Goal: Transaction & Acquisition: Purchase product/service

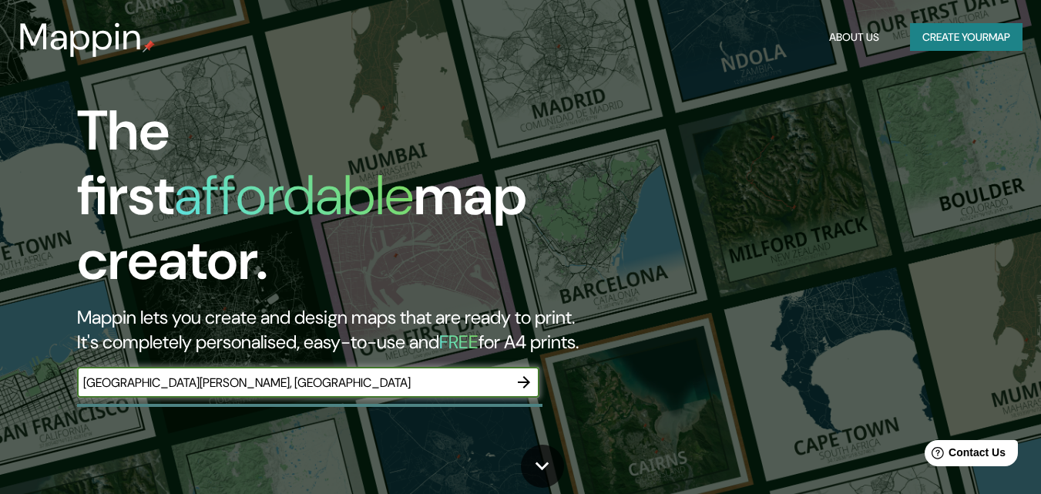
type input "[GEOGRAPHIC_DATA][PERSON_NAME], [GEOGRAPHIC_DATA]"
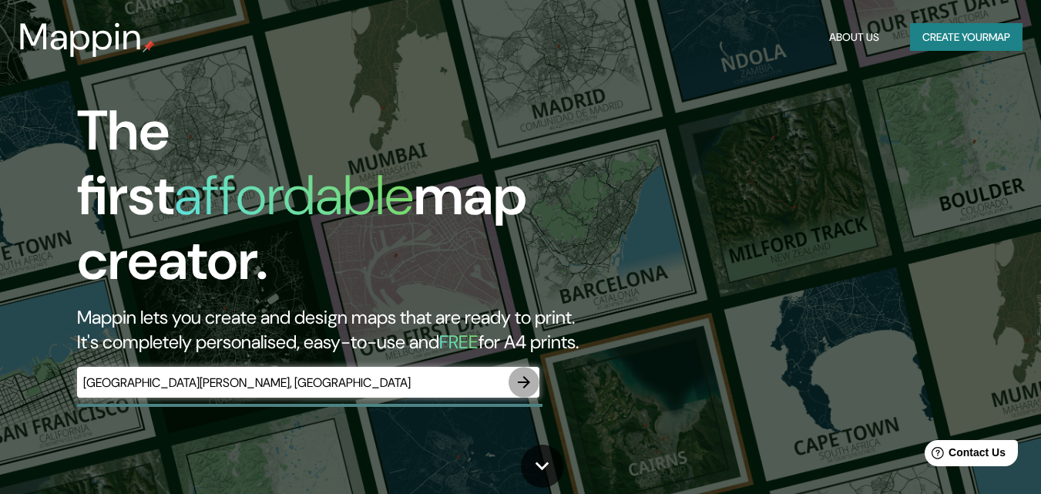
click at [530, 373] on icon "button" at bounding box center [524, 382] width 18 height 18
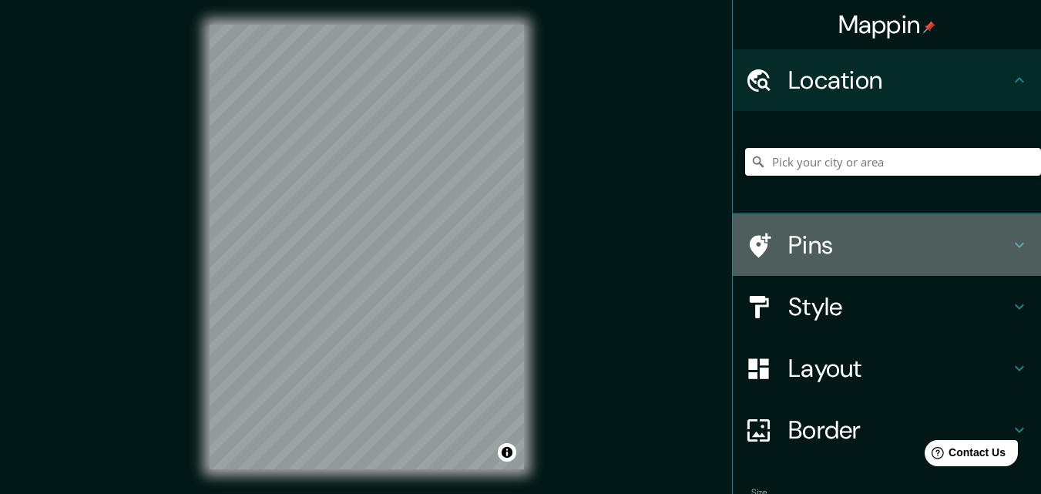
click at [847, 246] on h4 "Pins" at bounding box center [900, 245] width 222 height 31
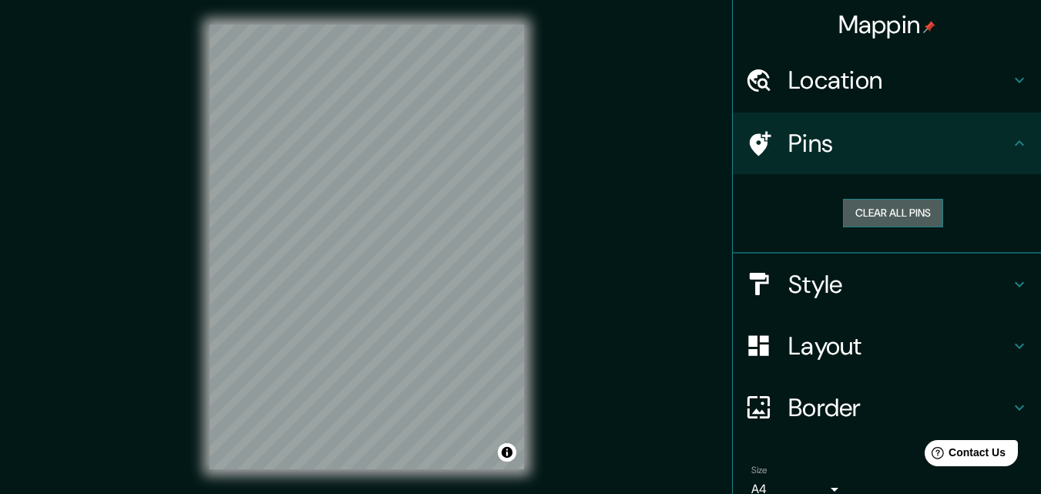
click at [861, 217] on button "Clear all pins" at bounding box center [893, 213] width 100 height 29
click at [684, 293] on div "Mappin Location Pins Clear all pins Style Layout Border Choose a border. Hint :…" at bounding box center [520, 259] width 1041 height 519
click at [570, 194] on div "Mappin Location Pins Clear all pins Style Layout Border Choose a border. Hint :…" at bounding box center [520, 259] width 1041 height 519
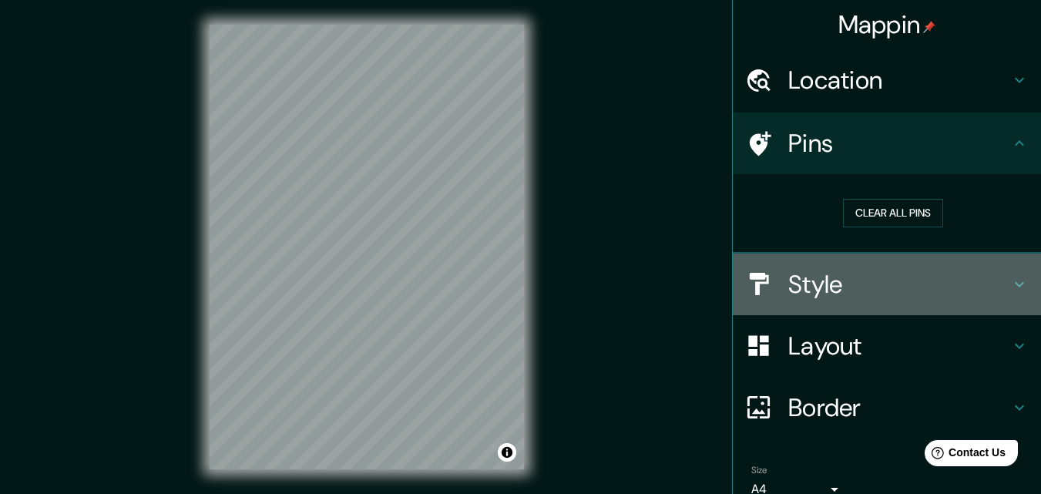
drag, startPoint x: 1004, startPoint y: 288, endPoint x: 990, endPoint y: 294, distance: 15.2
click at [1011, 287] on icon at bounding box center [1020, 284] width 18 height 18
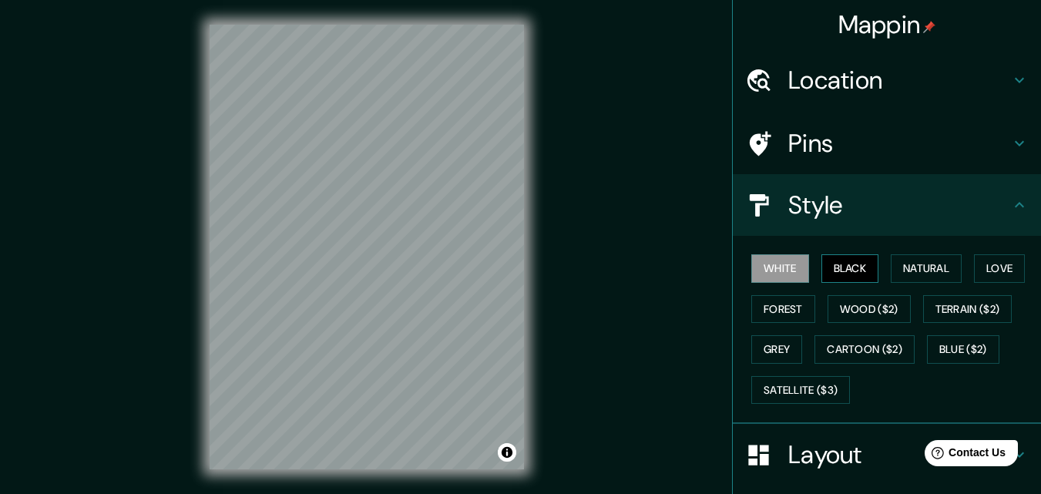
click at [849, 267] on button "Black" at bounding box center [851, 268] width 58 height 29
click at [796, 271] on button "White" at bounding box center [781, 268] width 58 height 29
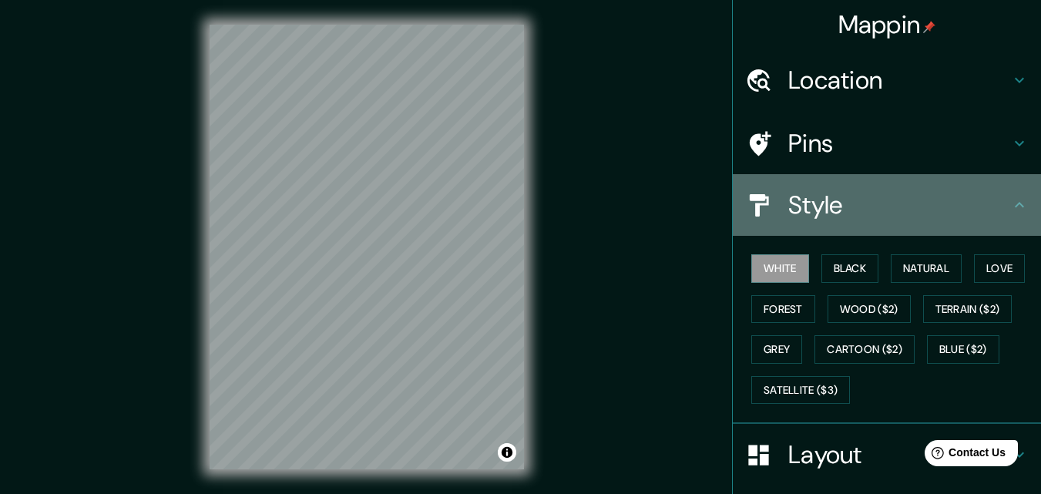
click at [1011, 210] on icon at bounding box center [1020, 205] width 18 height 18
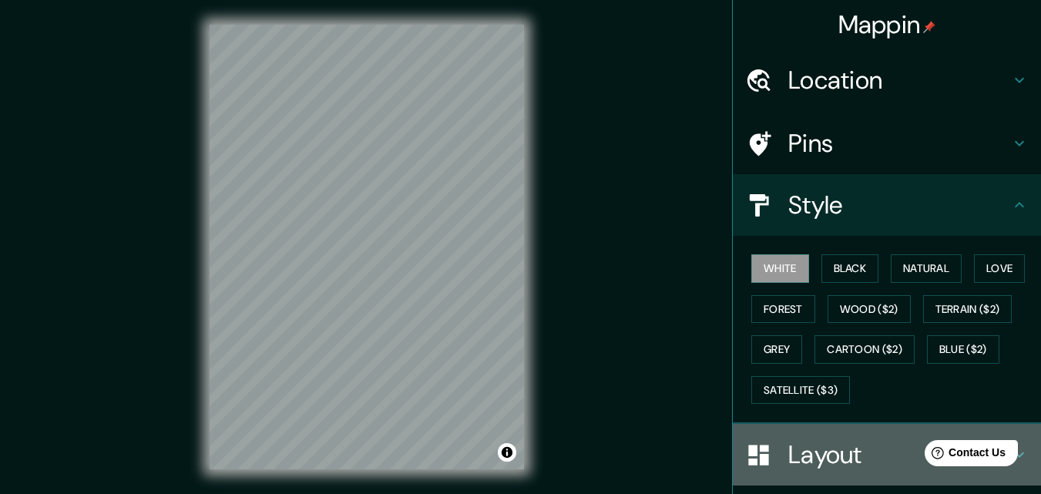
click at [863, 442] on h4 "Layout" at bounding box center [900, 454] width 222 height 31
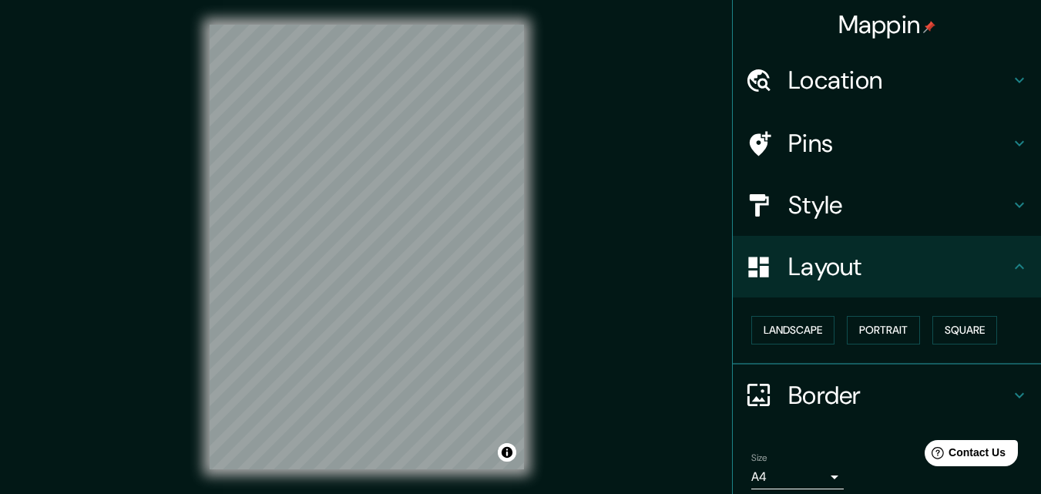
click at [826, 389] on h4 "Border" at bounding box center [900, 395] width 222 height 31
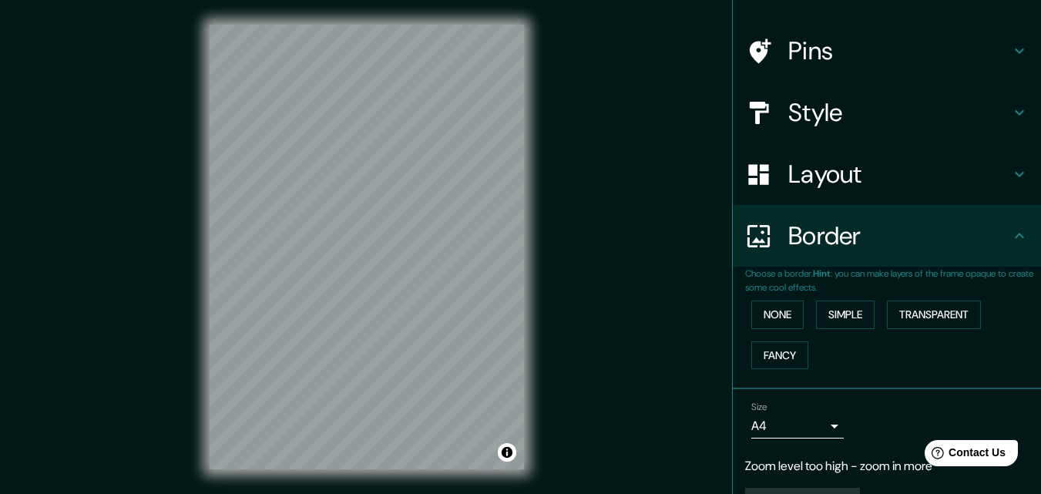
scroll to position [133, 0]
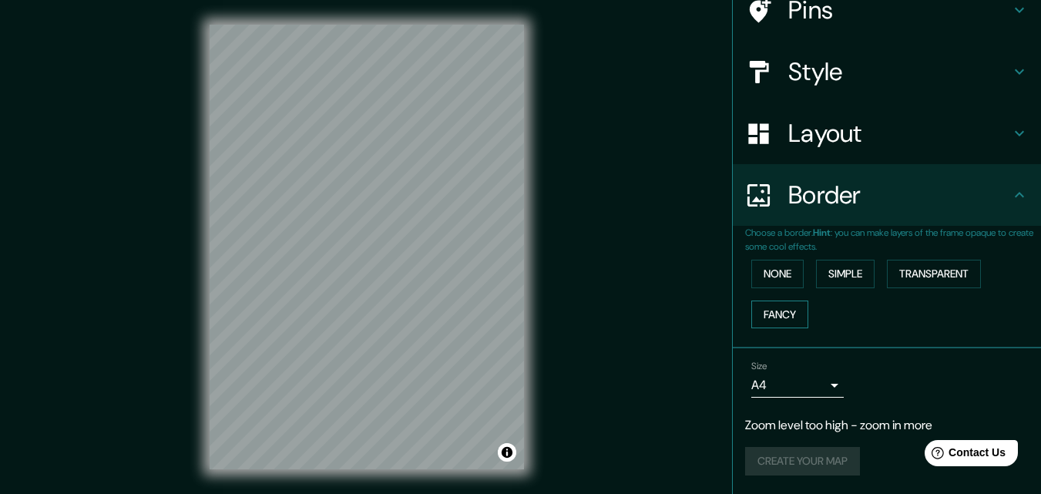
click at [752, 313] on button "Fancy" at bounding box center [780, 315] width 57 height 29
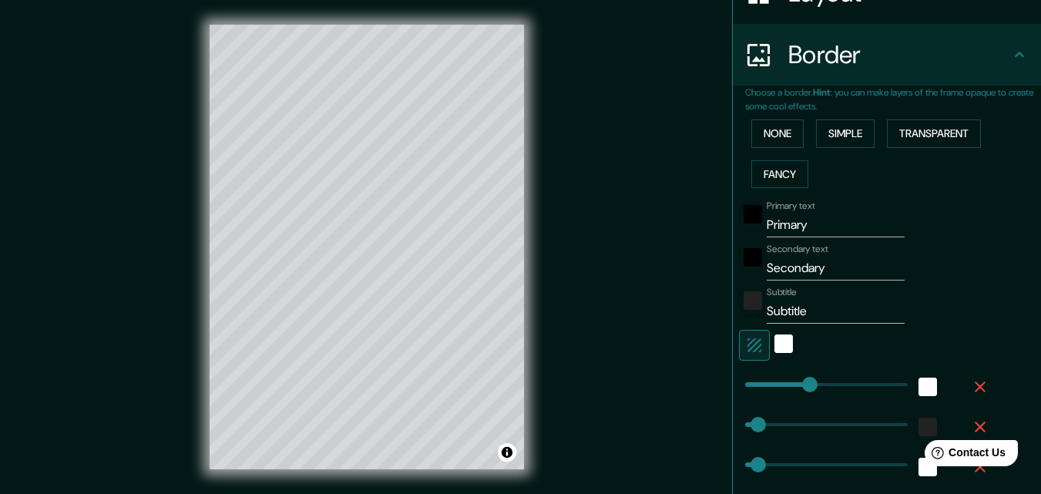
scroll to position [390, 0]
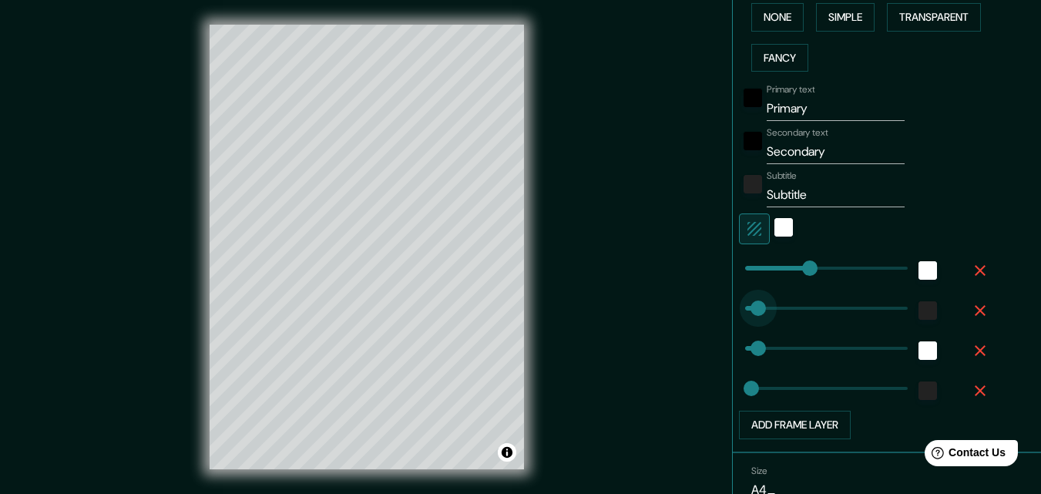
type input "389"
drag, startPoint x: 747, startPoint y: 309, endPoint x: 889, endPoint y: 318, distance: 142.1
type input "163"
type input "33"
type input "408"
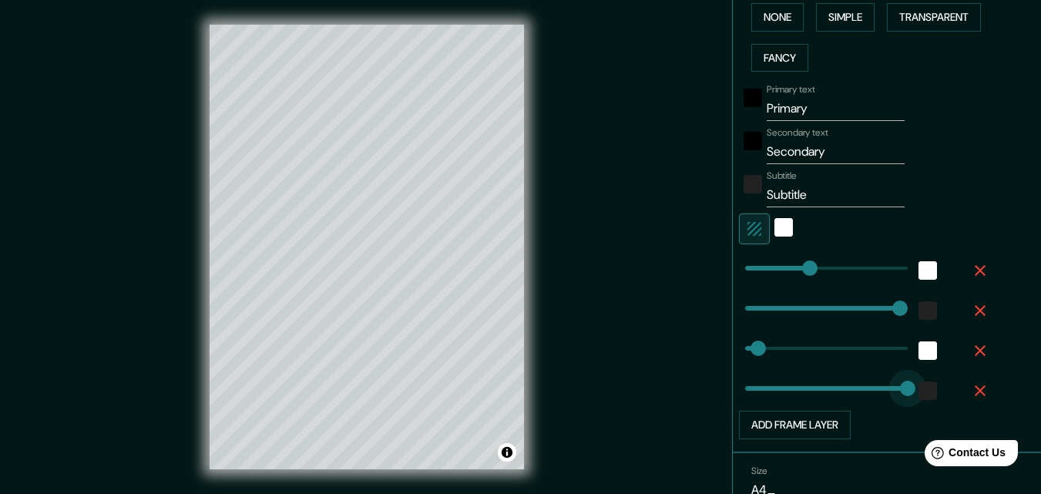
drag, startPoint x: 732, startPoint y: 388, endPoint x: 948, endPoint y: 410, distance: 217.8
type input "163"
type input "33"
type input "68"
type input "33"
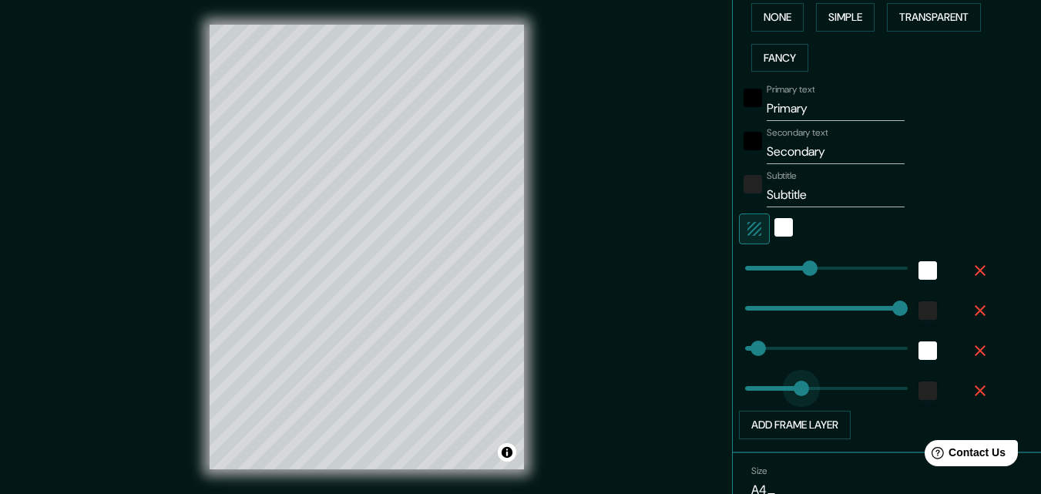
type input "19"
type input "33"
type input "12"
drag, startPoint x: 903, startPoint y: 385, endPoint x: 738, endPoint y: 364, distance: 166.3
type input "163"
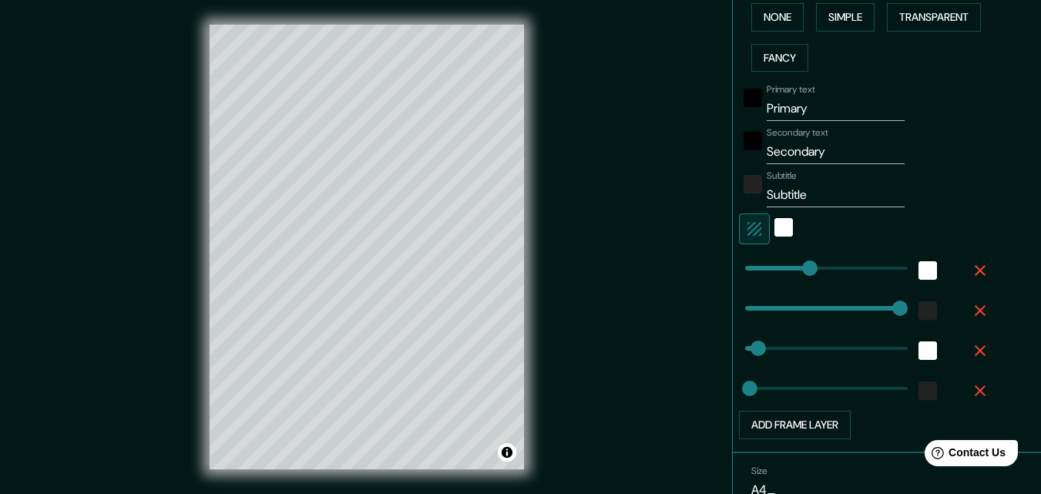
type input "33"
type input "0"
drag, startPoint x: 752, startPoint y: 306, endPoint x: 732, endPoint y: 304, distance: 20.1
type input "163"
type input "33"
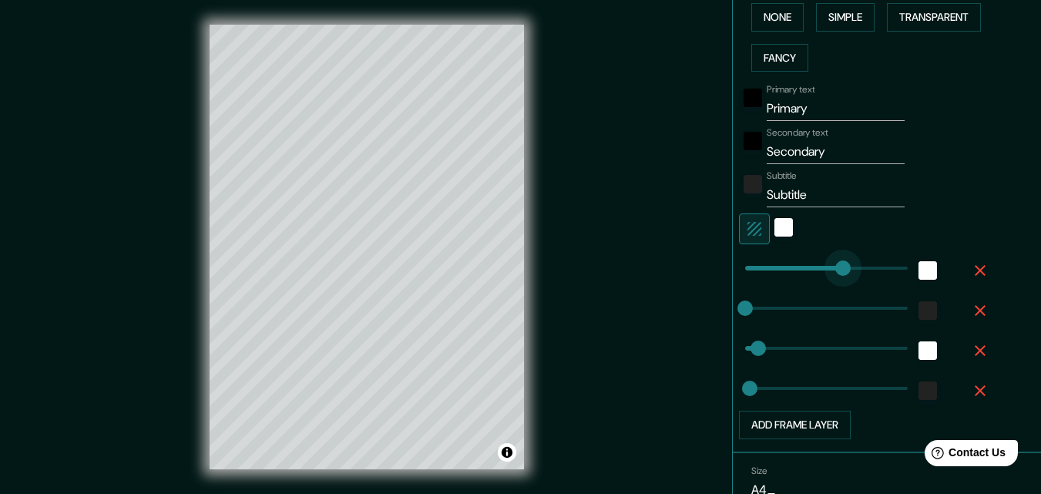
type input "271"
drag, startPoint x: 806, startPoint y: 268, endPoint x: 842, endPoint y: 263, distance: 36.6
type input "33"
type input "68"
drag, startPoint x: 835, startPoint y: 264, endPoint x: 761, endPoint y: 270, distance: 74.3
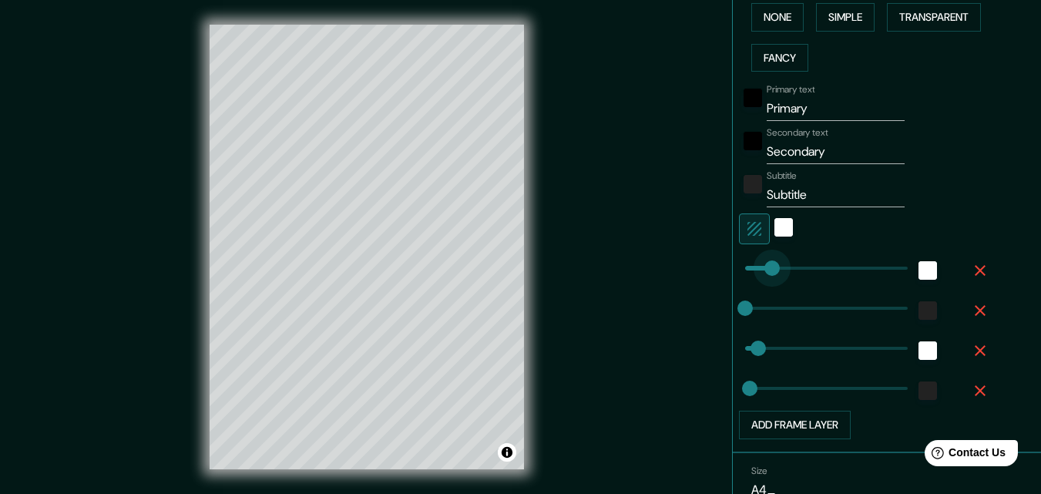
type input "33"
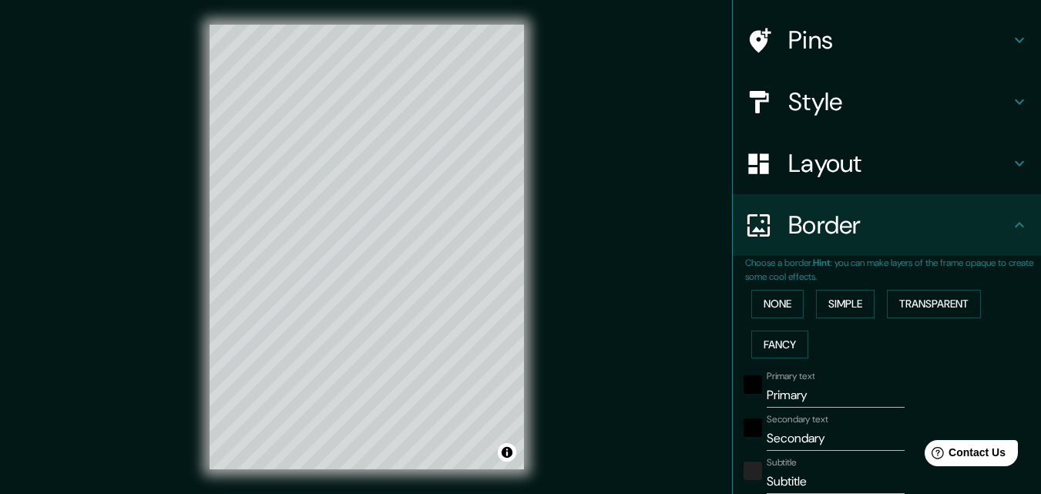
scroll to position [133, 0]
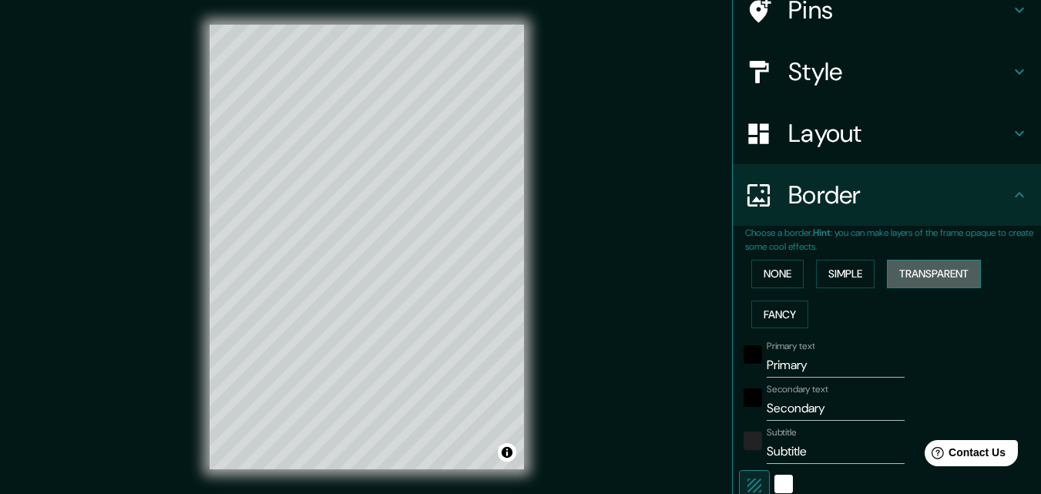
click at [925, 264] on button "Transparent" at bounding box center [934, 274] width 94 height 29
click at [785, 274] on button "None" at bounding box center [778, 274] width 52 height 29
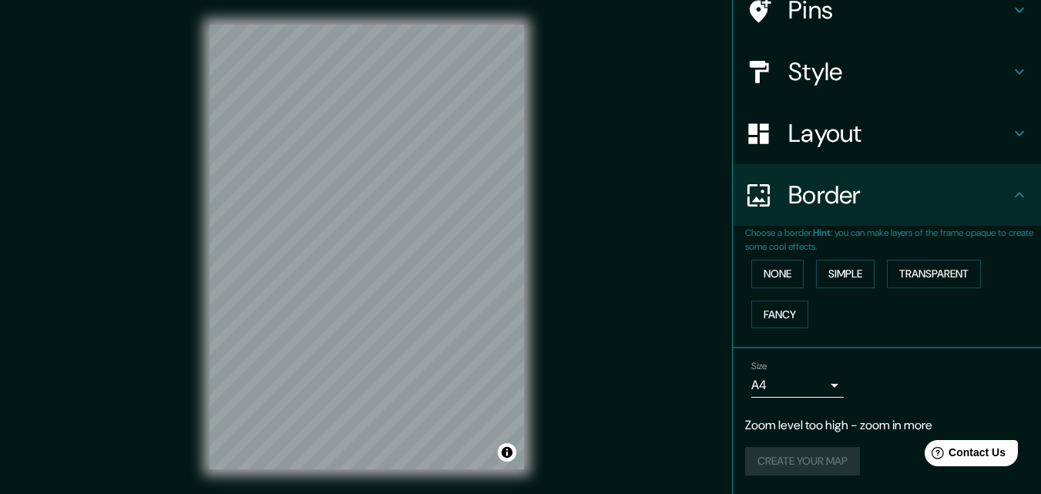
click at [913, 207] on h4 "Border" at bounding box center [900, 195] width 222 height 31
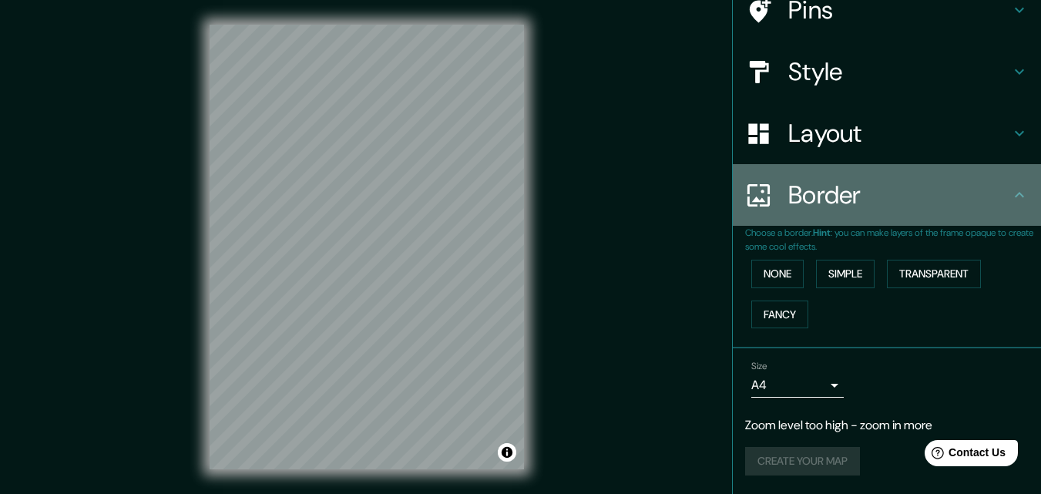
click at [1011, 198] on icon at bounding box center [1020, 195] width 18 height 18
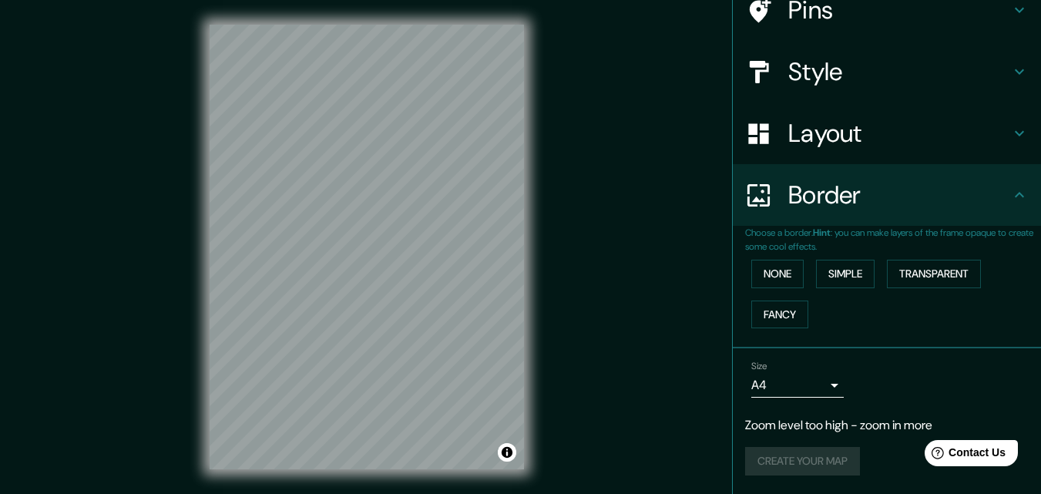
click at [1019, 130] on div "Layout" at bounding box center [887, 134] width 308 height 62
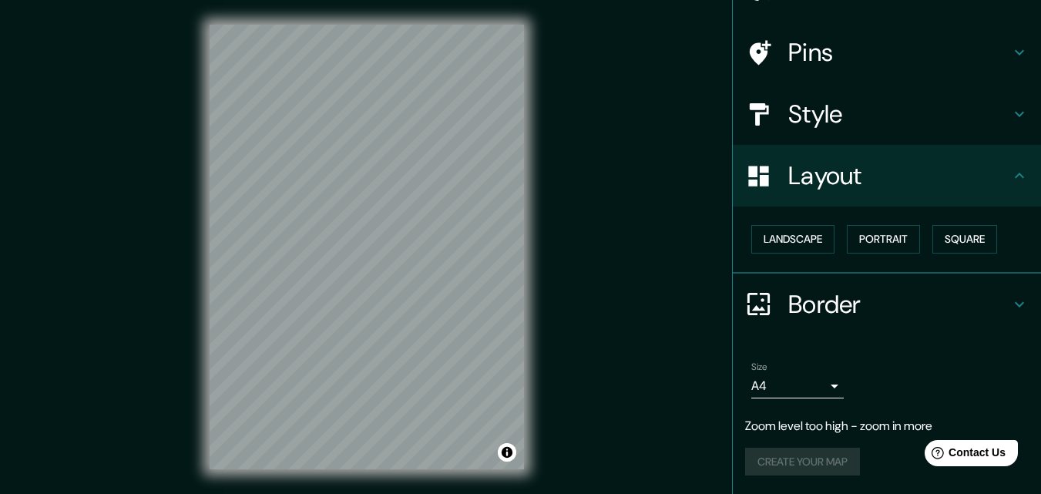
scroll to position [91, 0]
click at [806, 242] on button "Landscape" at bounding box center [793, 239] width 83 height 29
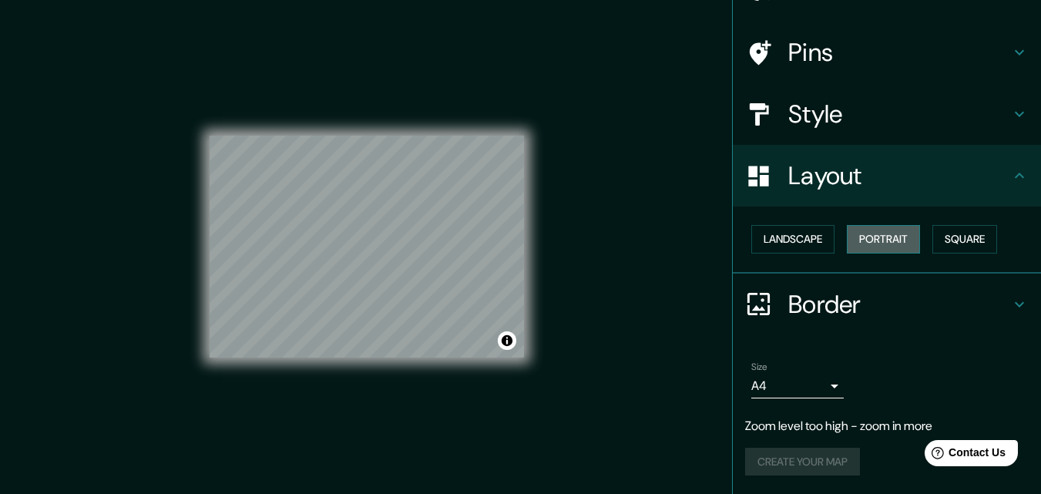
click at [864, 245] on button "Portrait" at bounding box center [883, 239] width 73 height 29
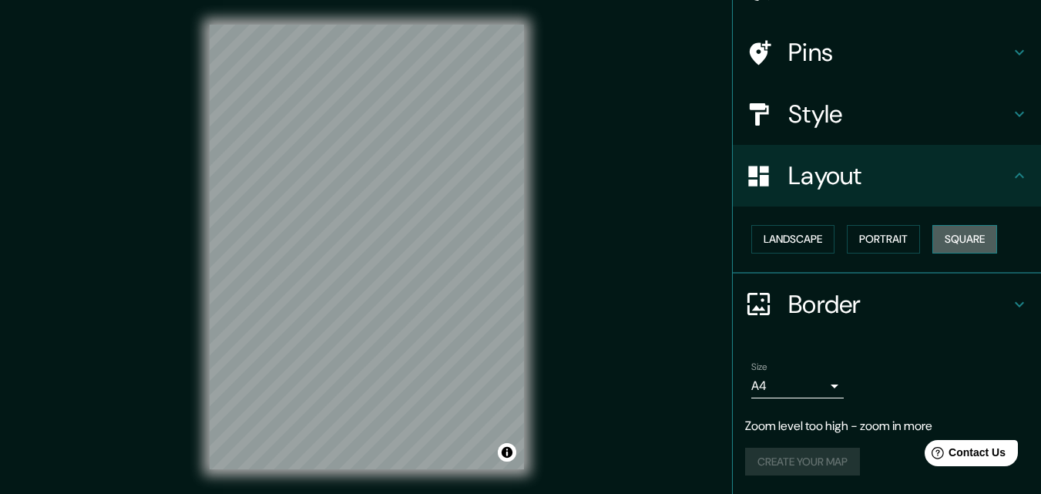
click at [977, 236] on button "Square" at bounding box center [965, 239] width 65 height 29
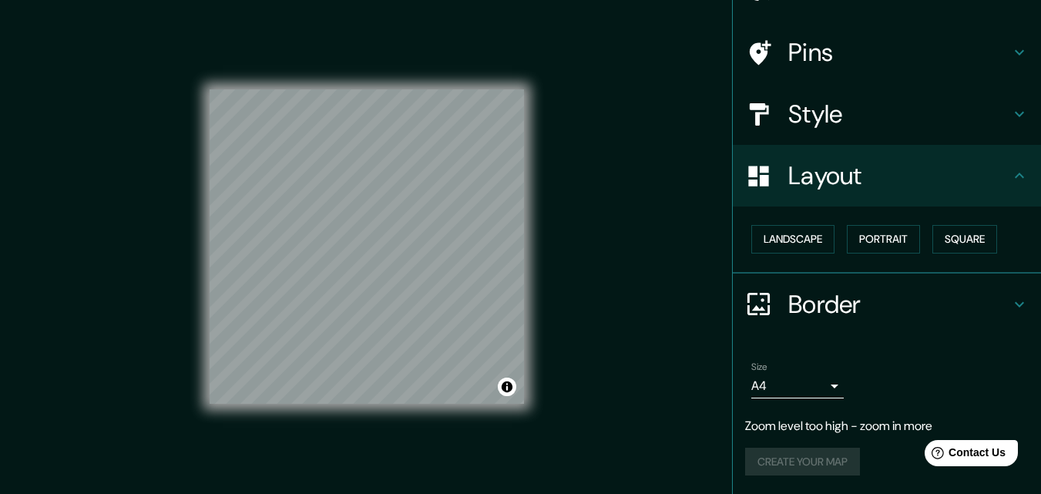
click at [877, 116] on h4 "Style" at bounding box center [900, 114] width 222 height 31
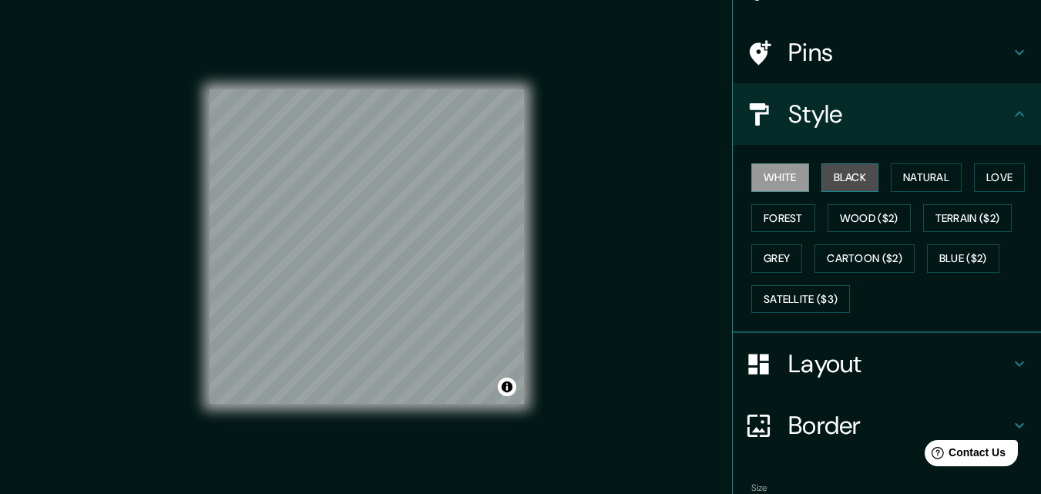
click at [827, 170] on button "Black" at bounding box center [851, 177] width 58 height 29
click at [784, 167] on button "White" at bounding box center [781, 177] width 58 height 29
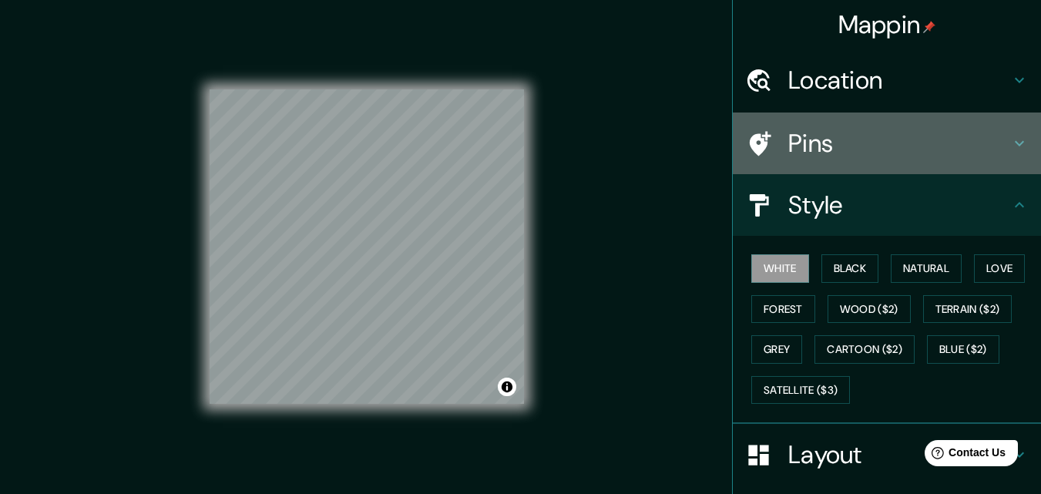
click at [809, 131] on h4 "Pins" at bounding box center [900, 143] width 222 height 31
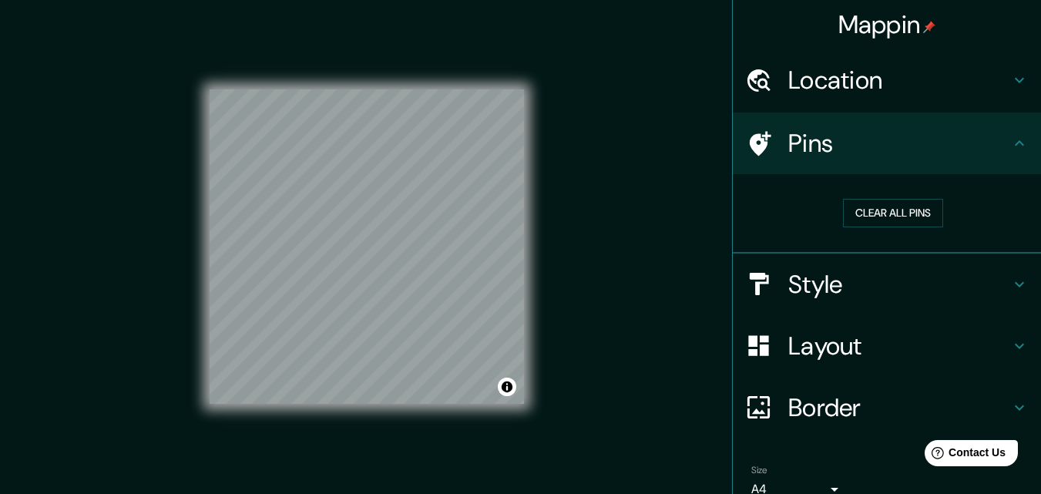
click at [983, 86] on h4 "Location" at bounding box center [900, 80] width 222 height 31
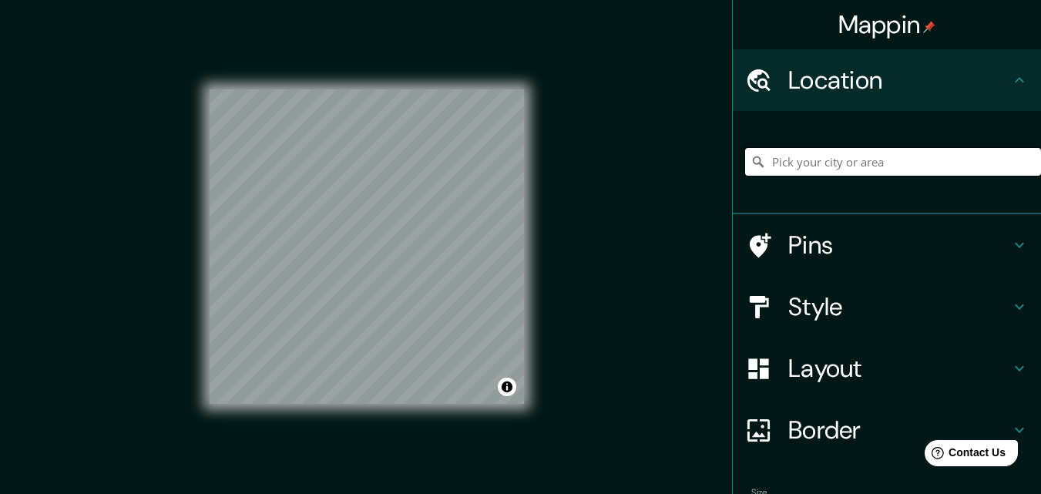
click at [829, 166] on input "Pick your city or area" at bounding box center [893, 162] width 296 height 28
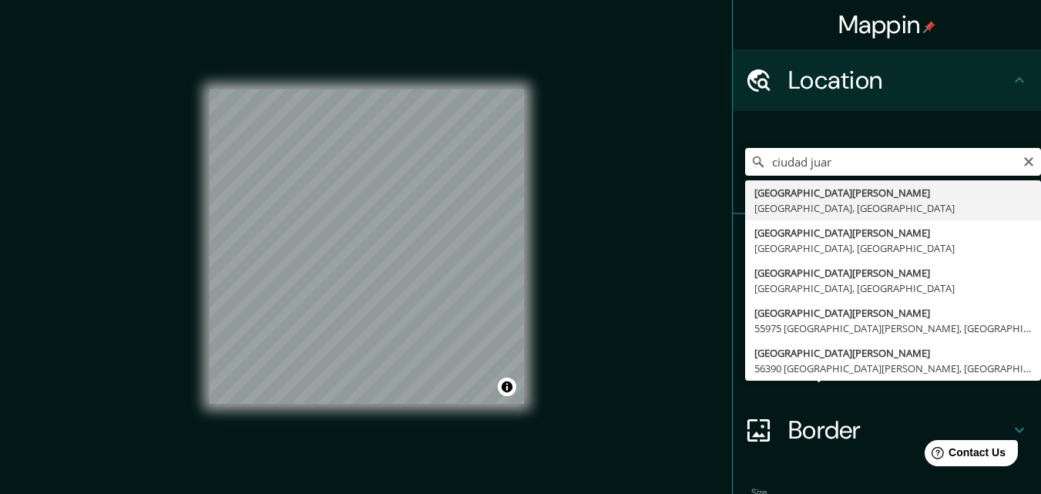
type input "[GEOGRAPHIC_DATA][PERSON_NAME], [GEOGRAPHIC_DATA], [GEOGRAPHIC_DATA]"
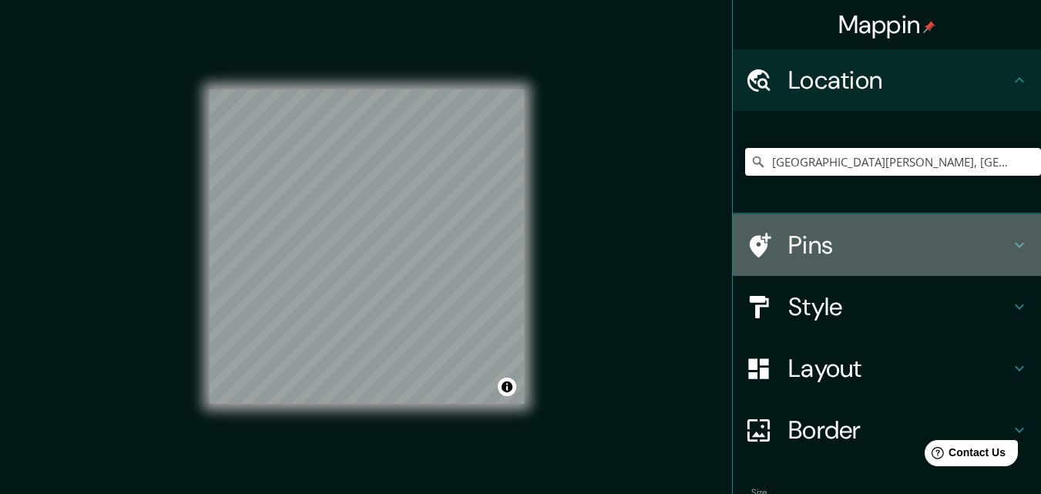
click at [812, 237] on h4 "Pins" at bounding box center [900, 245] width 222 height 31
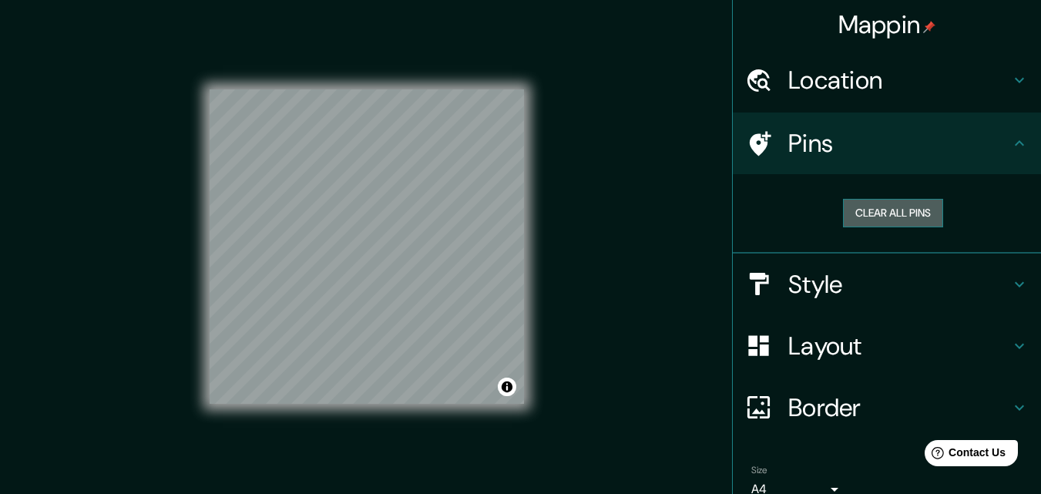
click at [893, 217] on button "Clear all pins" at bounding box center [893, 213] width 100 height 29
click at [892, 220] on button "Clear all pins" at bounding box center [893, 213] width 100 height 29
drag, startPoint x: 353, startPoint y: 301, endPoint x: 360, endPoint y: 309, distance: 11.0
click at [360, 309] on div at bounding box center [363, 310] width 12 height 12
click at [861, 200] on button "Clear all pins" at bounding box center [893, 213] width 100 height 29
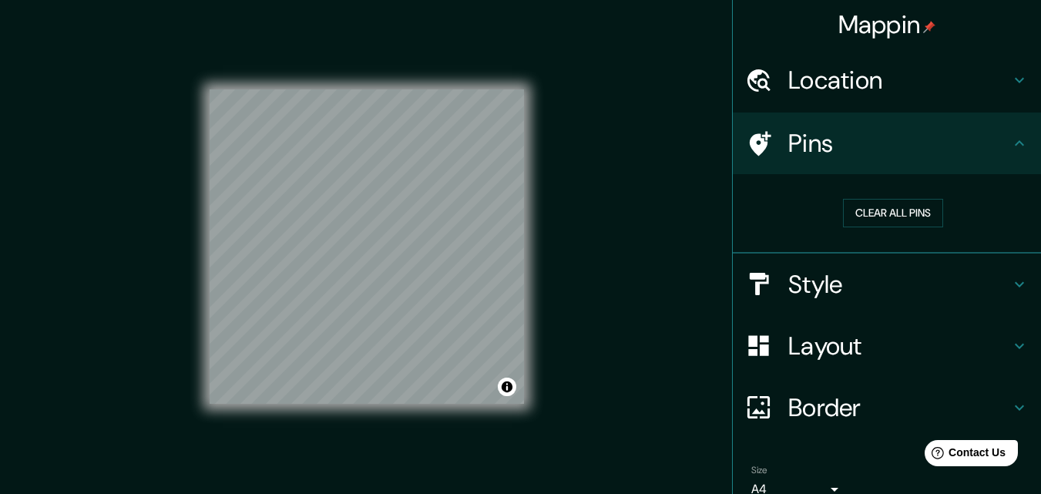
click at [1014, 140] on icon at bounding box center [1020, 143] width 18 height 18
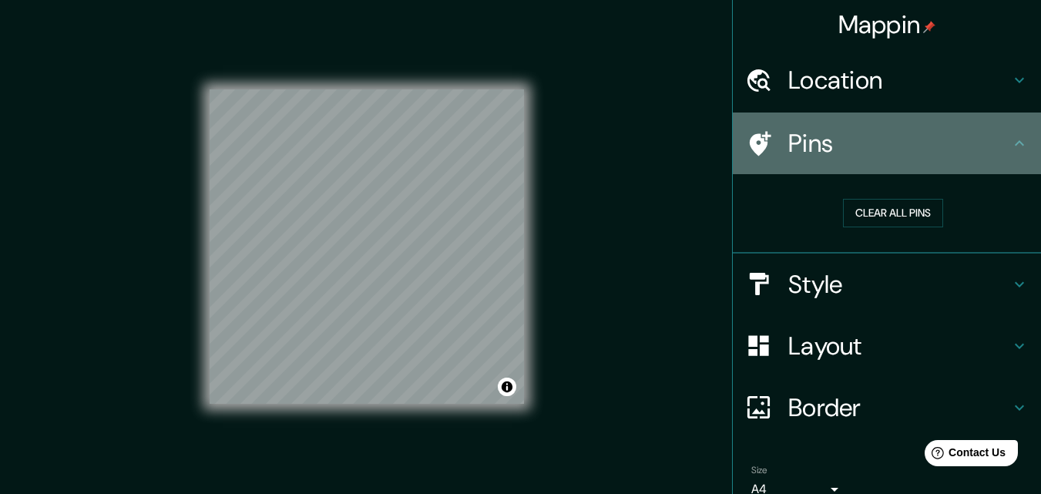
click at [1011, 150] on icon at bounding box center [1020, 143] width 18 height 18
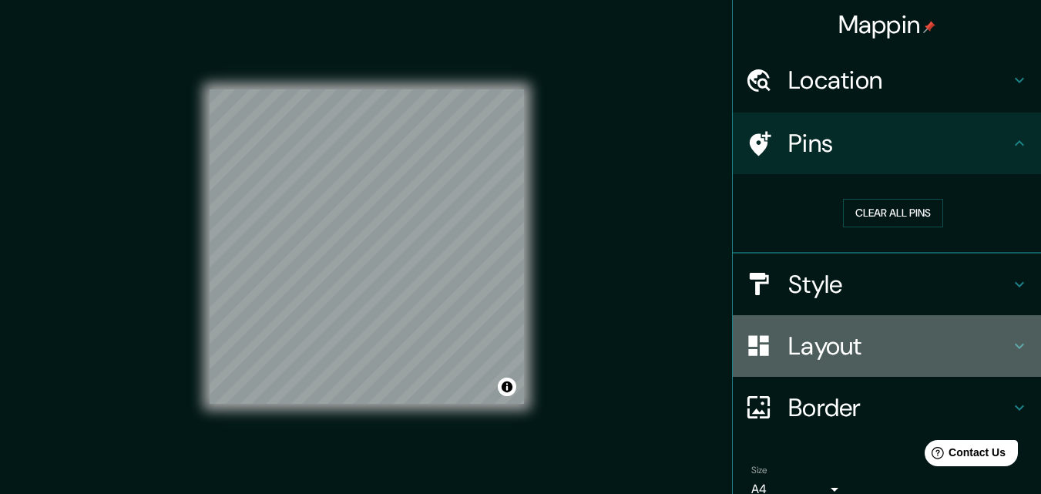
click at [885, 338] on h4 "Layout" at bounding box center [900, 346] width 222 height 31
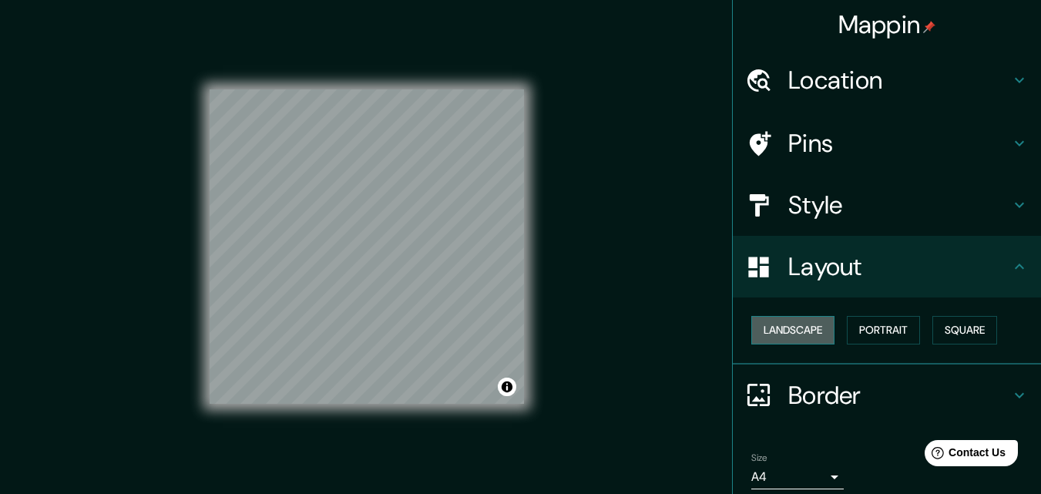
click at [806, 332] on button "Landscape" at bounding box center [793, 330] width 83 height 29
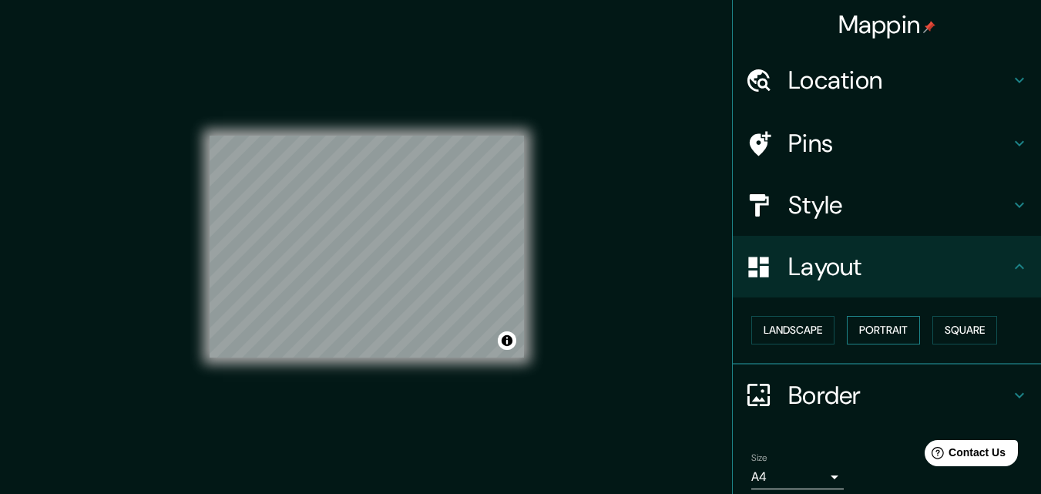
click at [859, 325] on button "Portrait" at bounding box center [883, 330] width 73 height 29
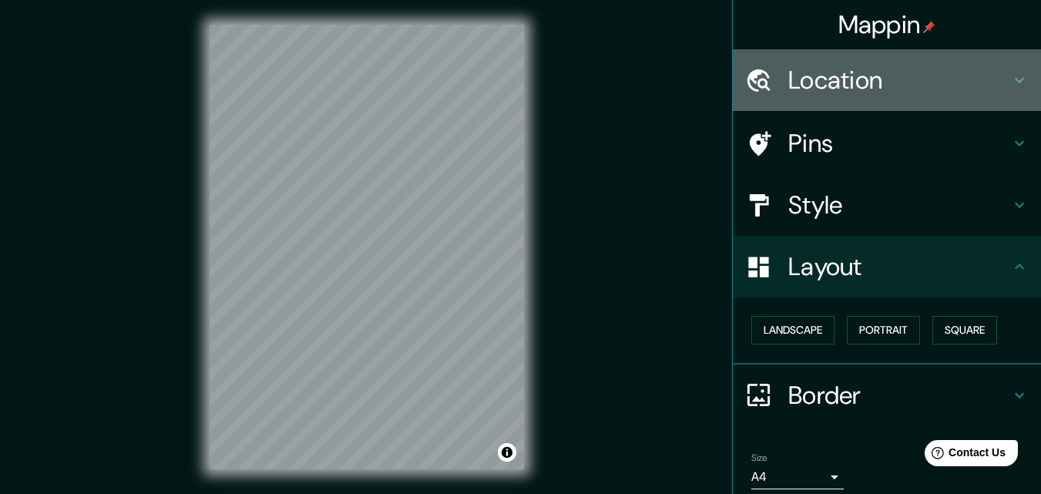
click at [926, 80] on h4 "Location" at bounding box center [900, 80] width 222 height 31
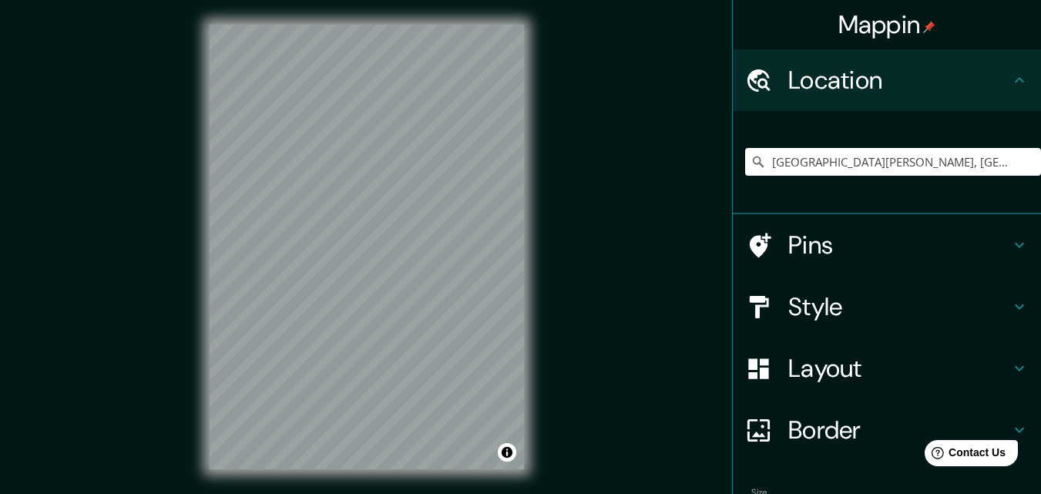
click at [829, 317] on h4 "Style" at bounding box center [900, 306] width 222 height 31
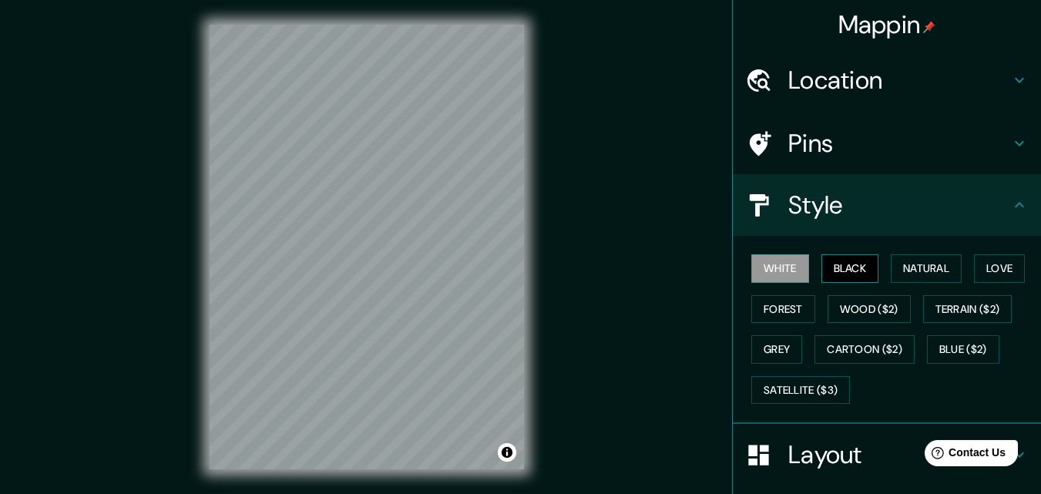
click at [840, 262] on button "Black" at bounding box center [851, 268] width 58 height 29
click at [922, 272] on button "Natural" at bounding box center [926, 268] width 71 height 29
click at [781, 271] on button "White" at bounding box center [781, 268] width 58 height 29
